Goal: Information Seeking & Learning: Check status

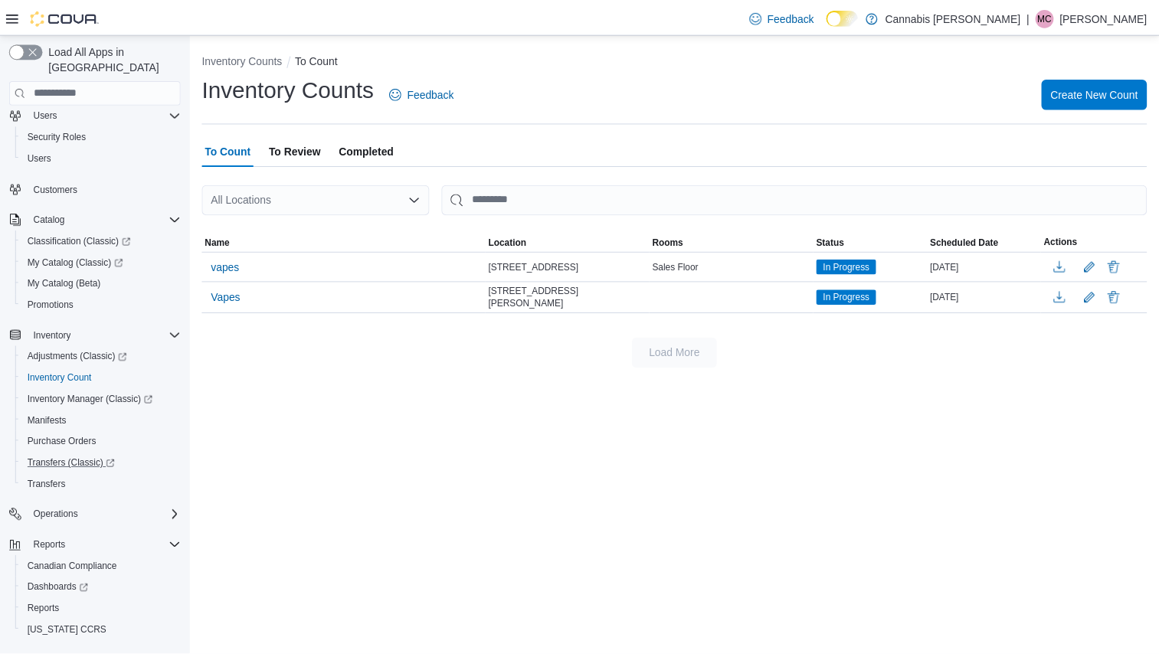
scroll to position [64, 0]
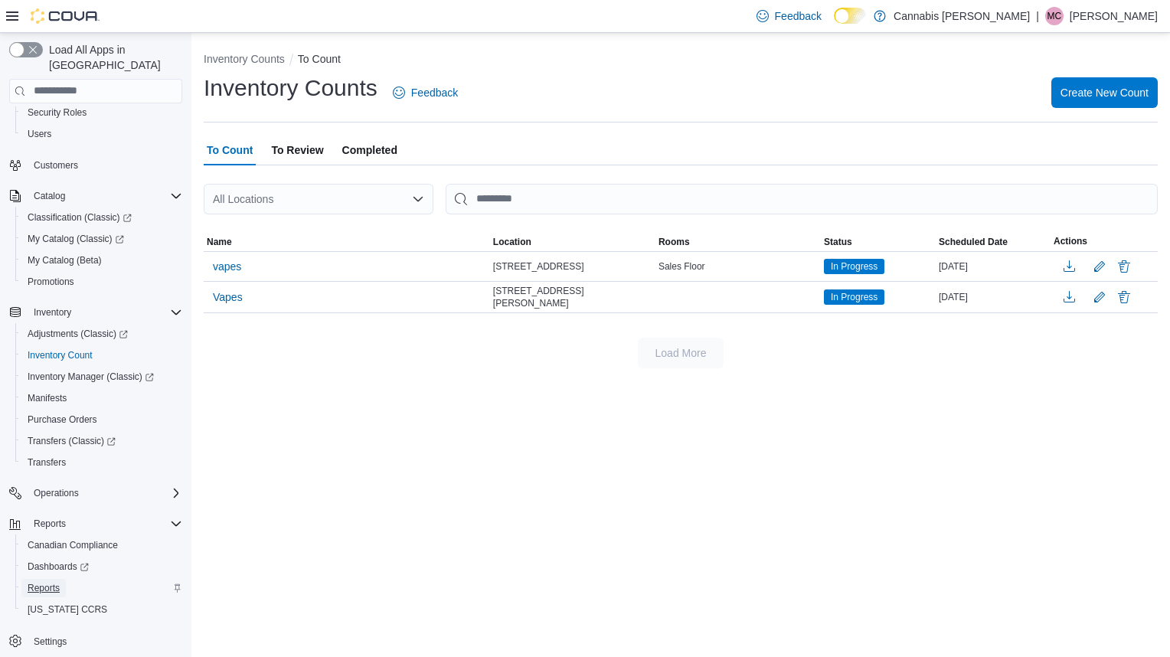
click at [38, 582] on span "Reports" at bounding box center [44, 588] width 32 height 12
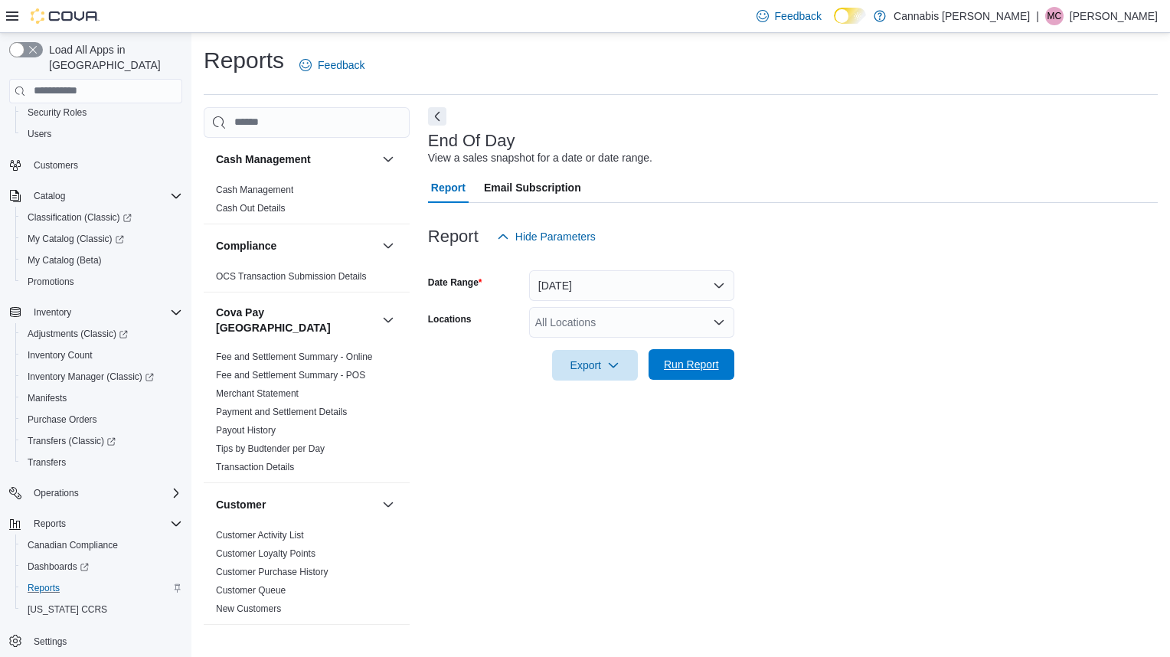
click at [726, 362] on button "Run Report" at bounding box center [692, 364] width 86 height 31
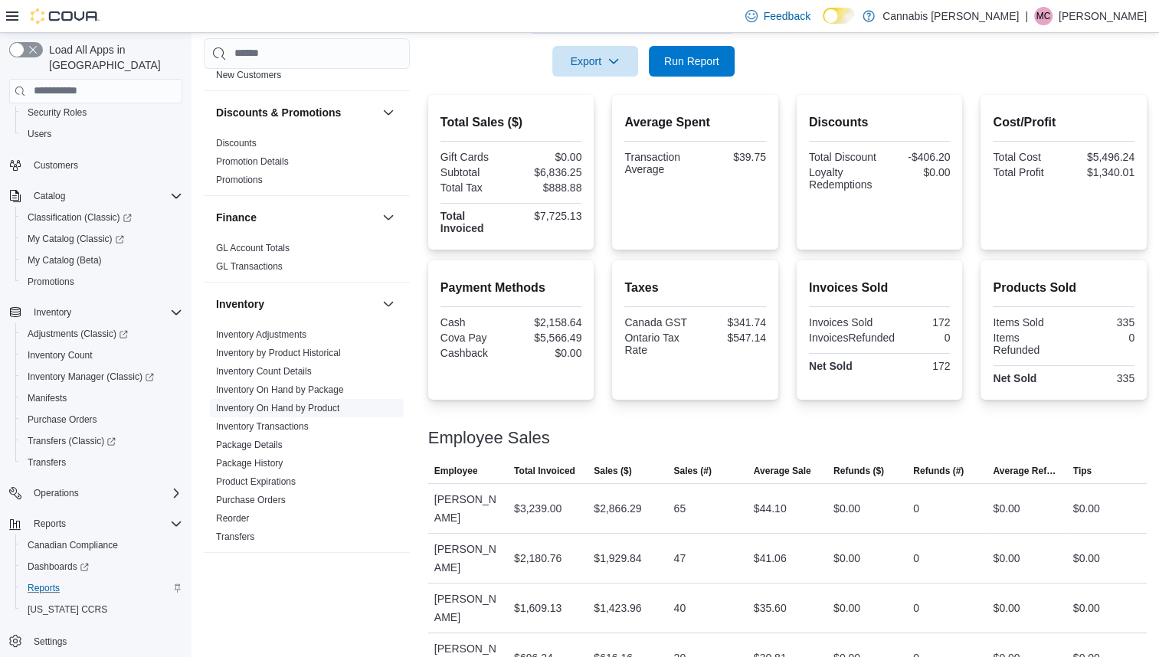
scroll to position [460, 0]
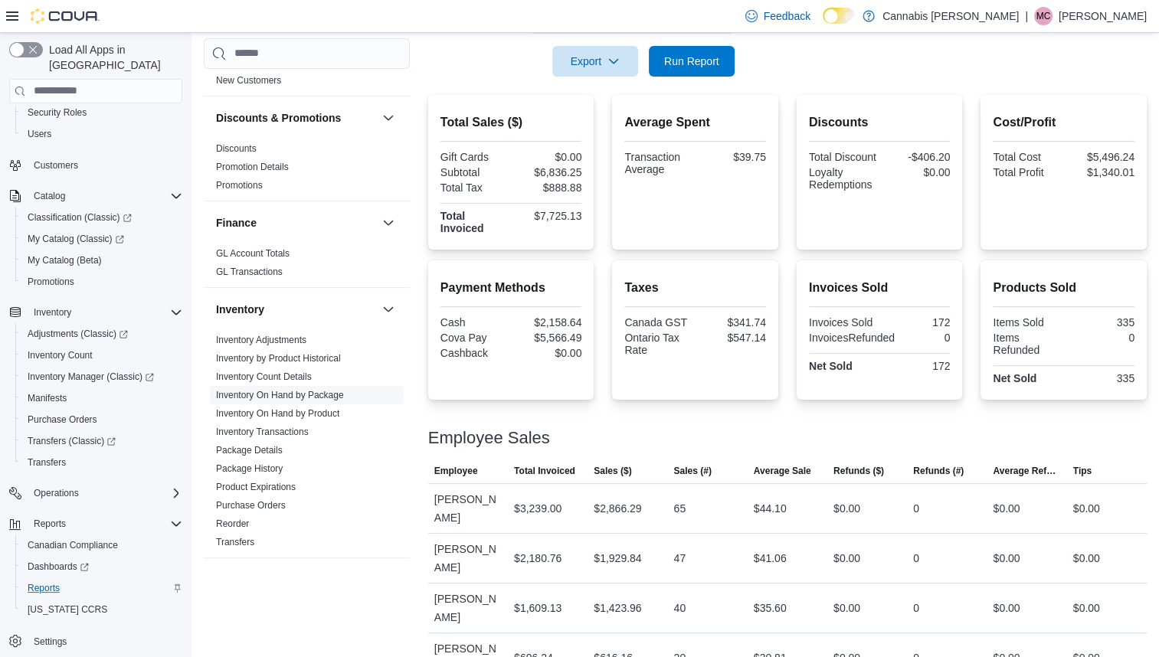
click at [324, 390] on link "Inventory On Hand by Package" at bounding box center [280, 395] width 128 height 11
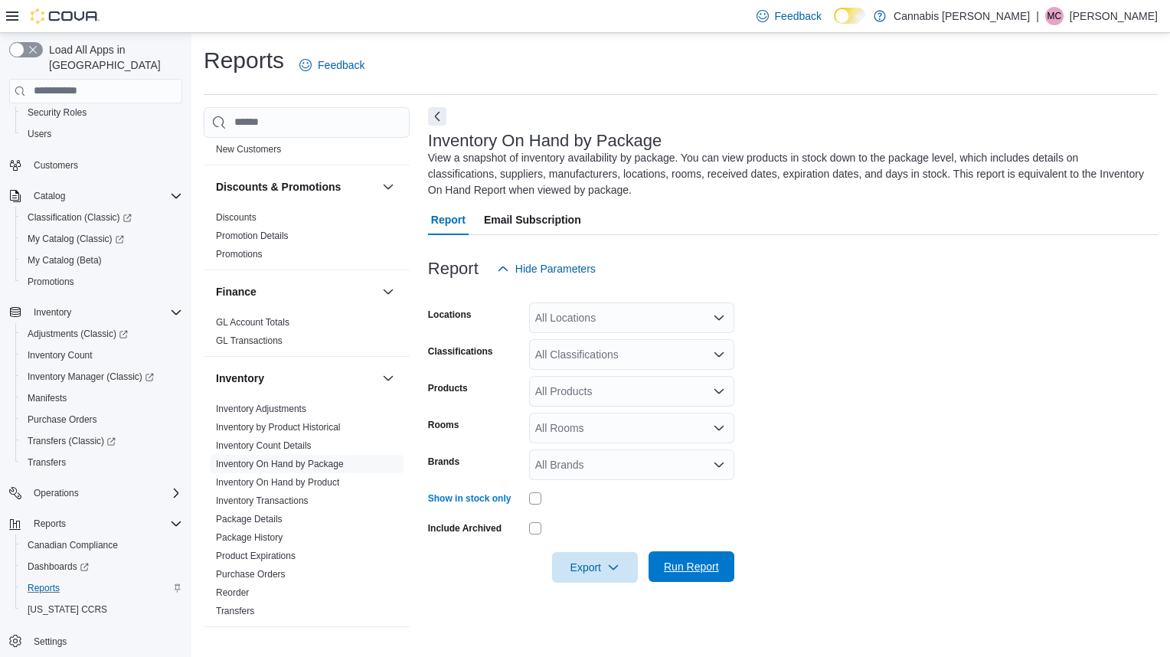
click at [709, 571] on span "Run Report" at bounding box center [691, 566] width 55 height 15
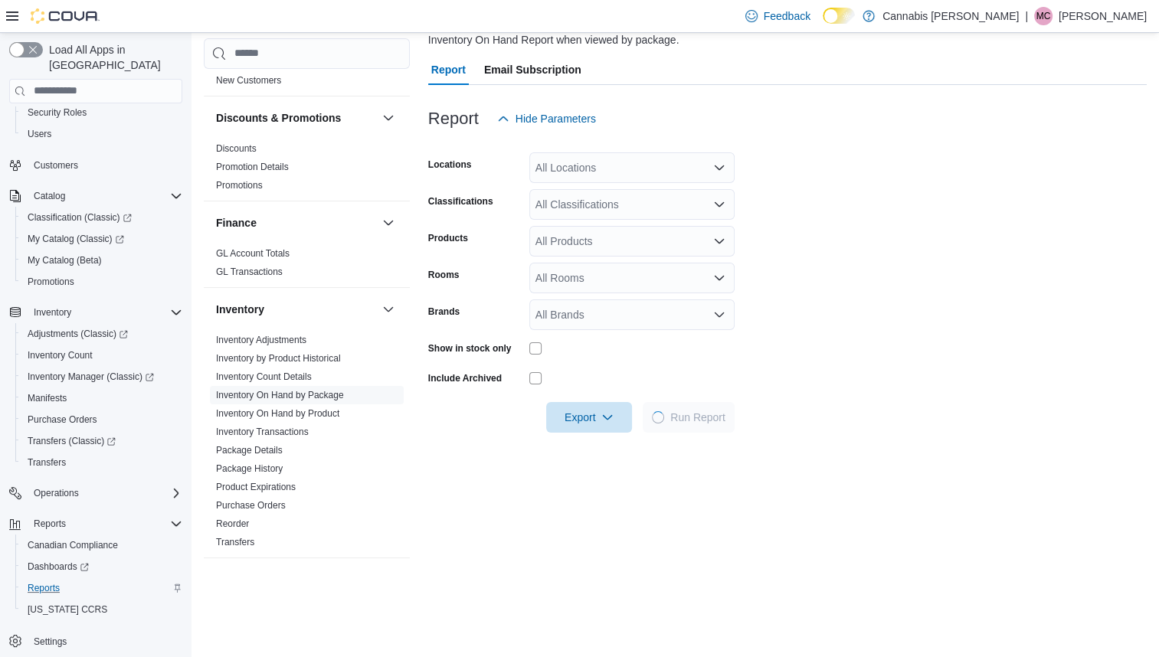
scroll to position [153, 0]
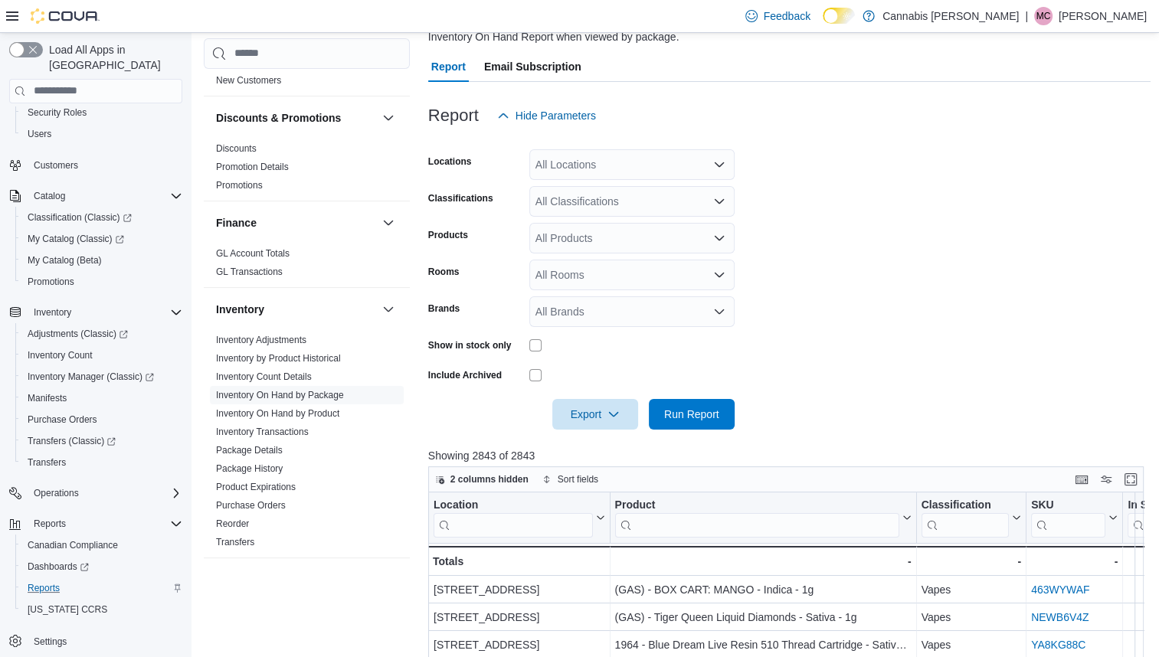
drag, startPoint x: 856, startPoint y: 444, endPoint x: 836, endPoint y: 451, distance: 21.3
click at [836, 451] on div "Report Hide Parameters Locations All Locations Classifications All Classificati…" at bounding box center [789, 537] width 723 height 910
drag, startPoint x: 823, startPoint y: 425, endPoint x: 808, endPoint y: 430, distance: 16.2
click at [827, 418] on form "Locations All Locations Classifications All Classifications Products All Produc…" at bounding box center [789, 280] width 723 height 299
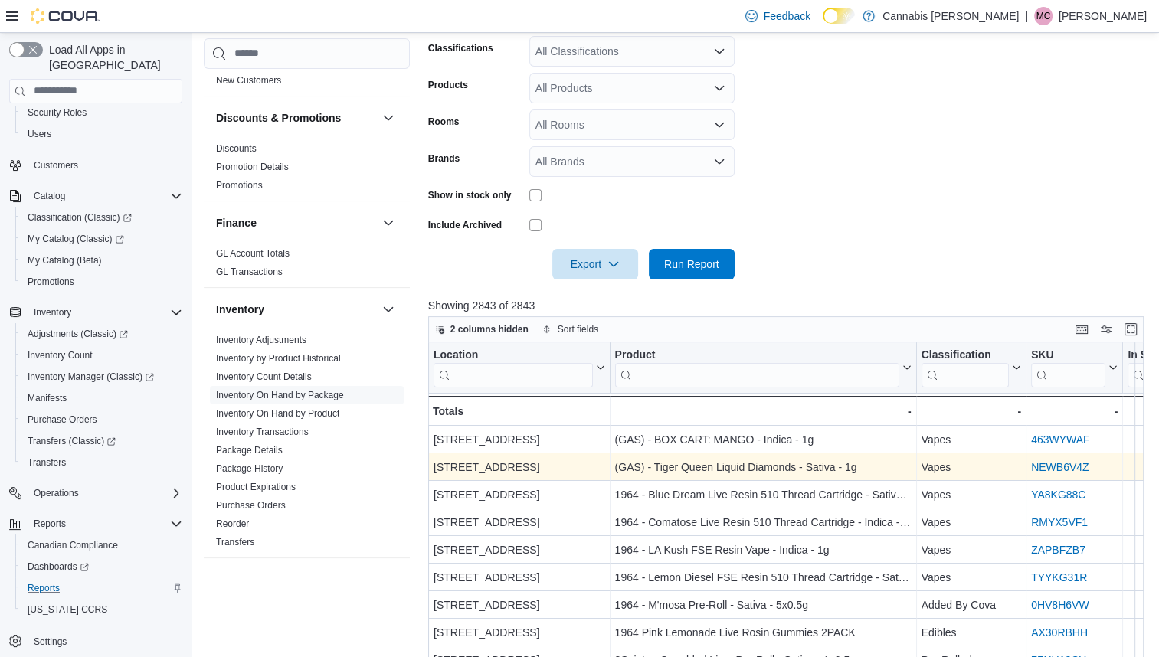
scroll to position [306, 0]
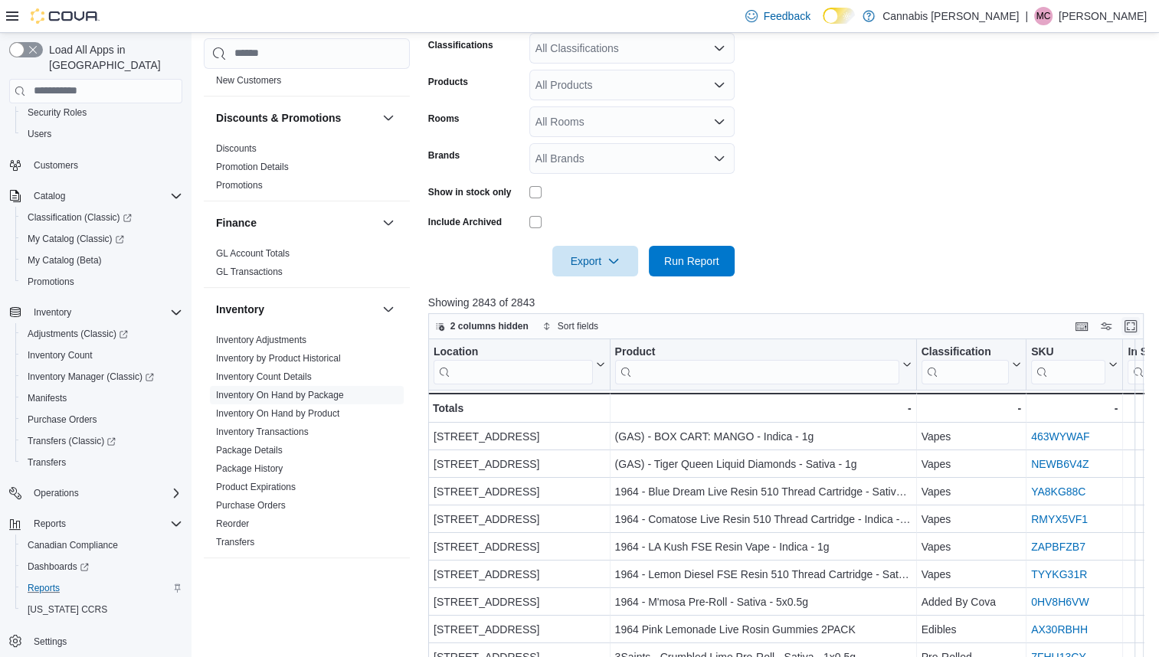
click at [1140, 329] on button "Enter fullscreen" at bounding box center [1130, 326] width 18 height 18
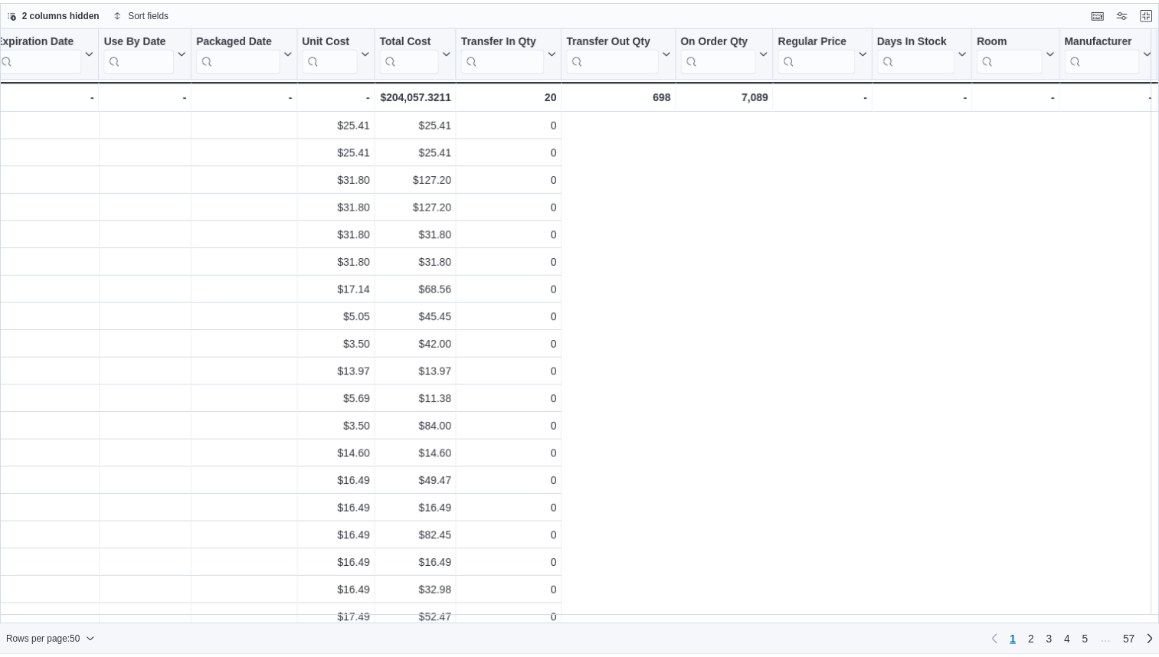
scroll to position [0, 0]
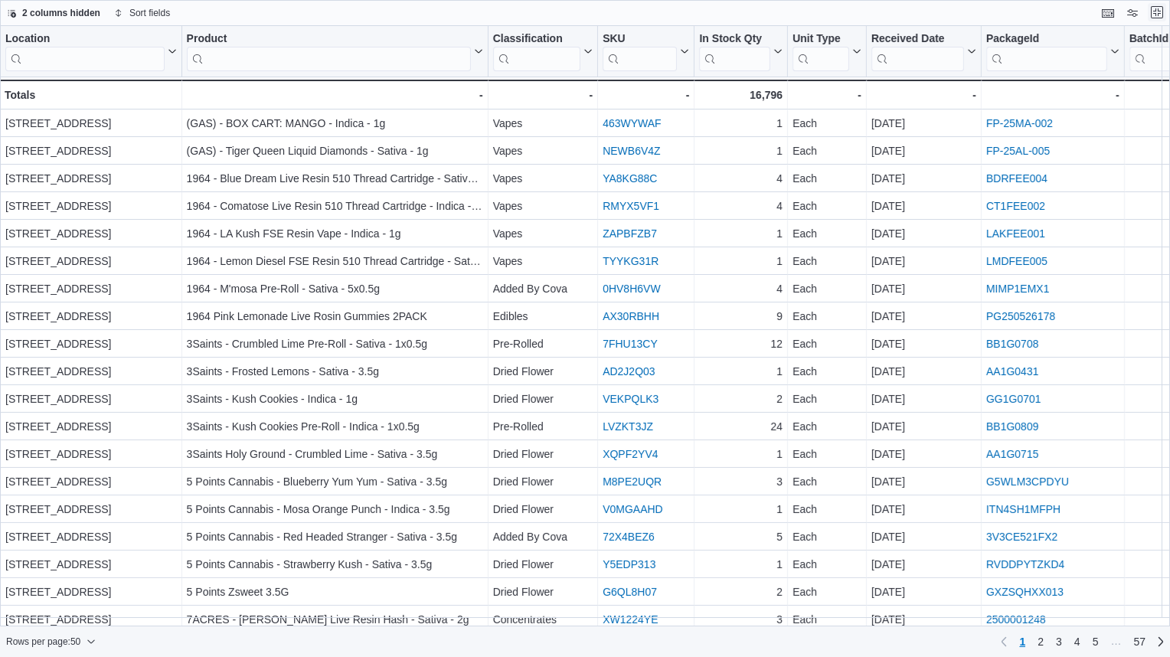
click at [1159, 11] on button "Exit fullscreen" at bounding box center [1157, 12] width 18 height 18
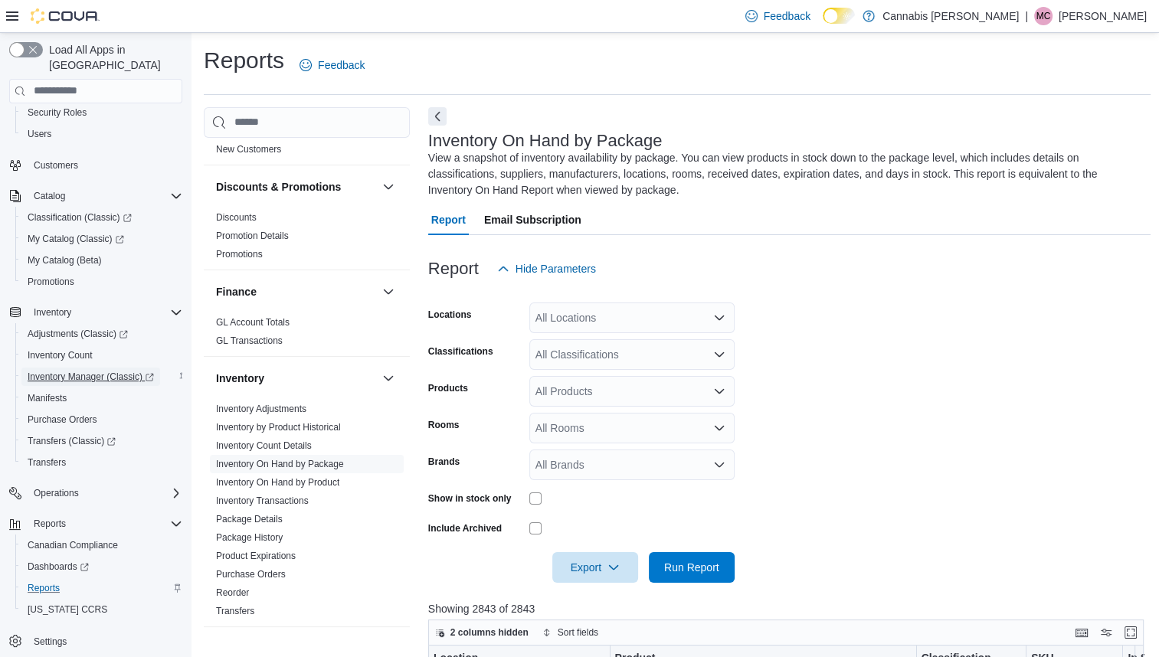
click at [95, 371] on span "Inventory Manager (Classic)" at bounding box center [91, 377] width 126 height 12
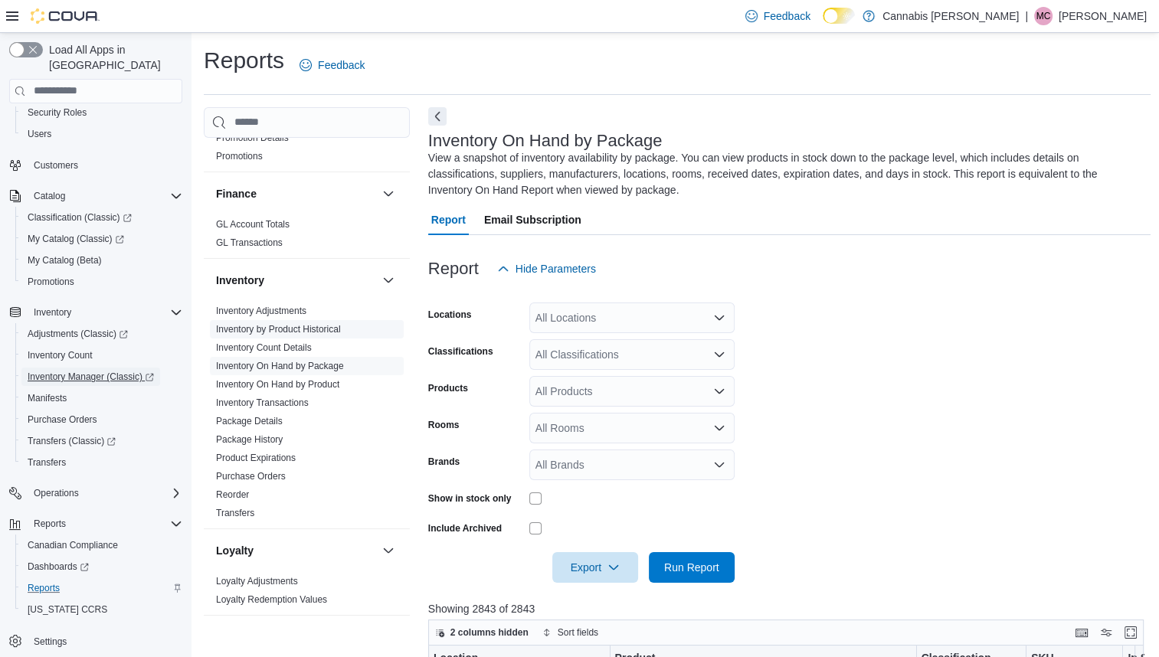
scroll to position [613, 0]
